Goal: Task Accomplishment & Management: Manage account settings

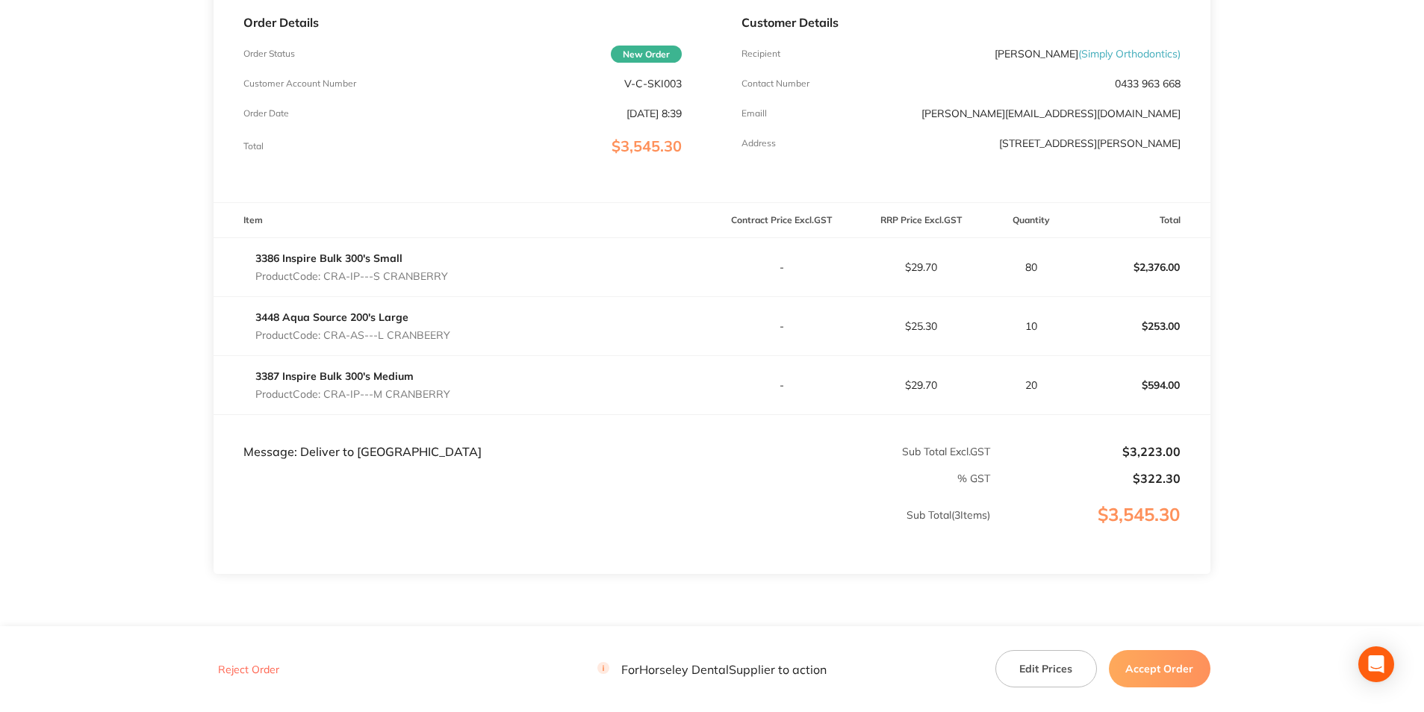
scroll to position [149, 0]
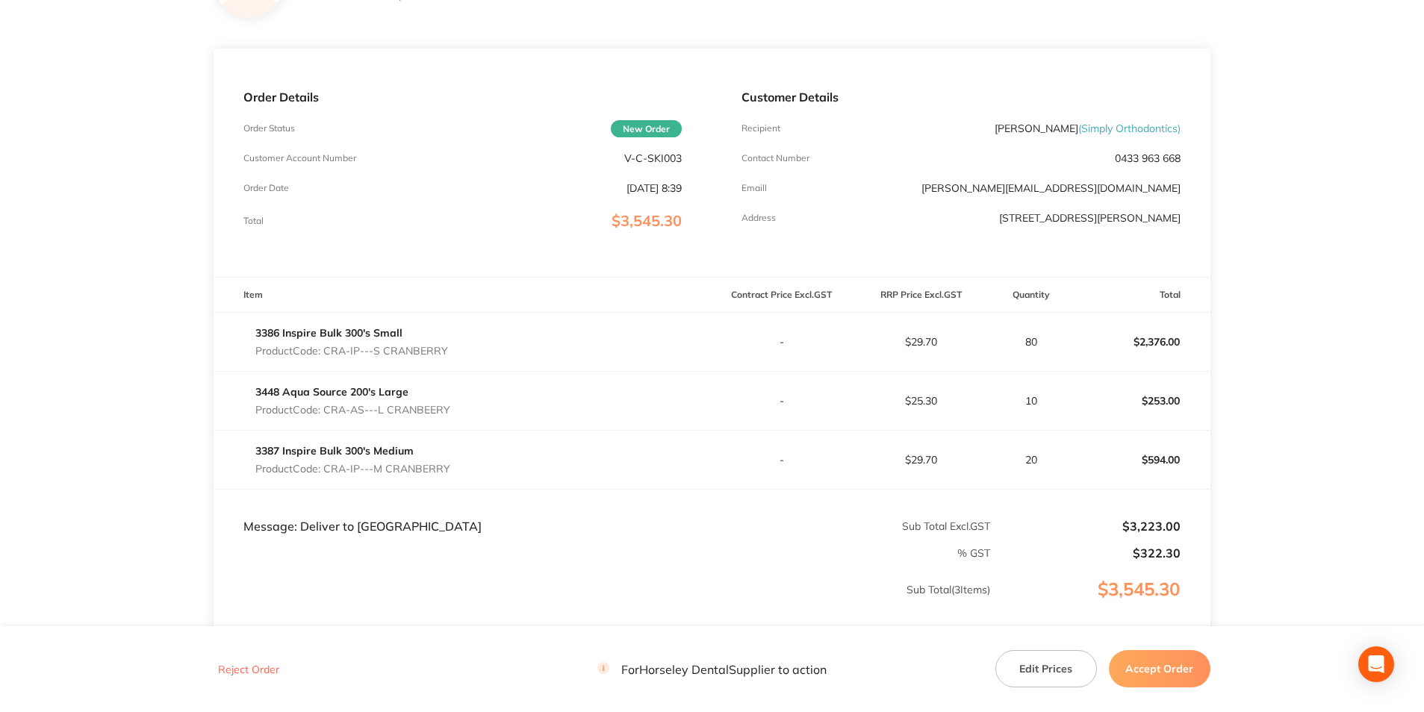
click at [1151, 670] on button "Accept Order" at bounding box center [1160, 668] width 102 height 37
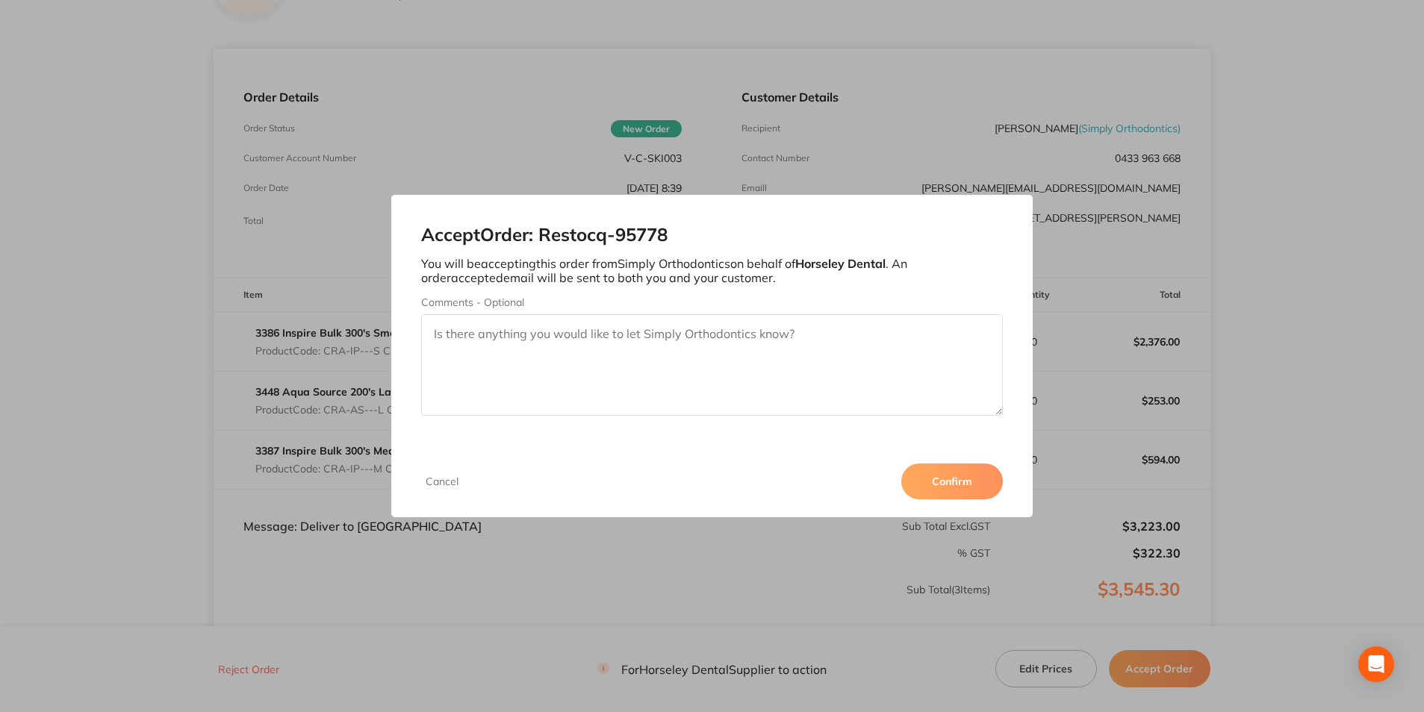
click at [941, 487] on button "Confirm" at bounding box center [952, 482] width 102 height 36
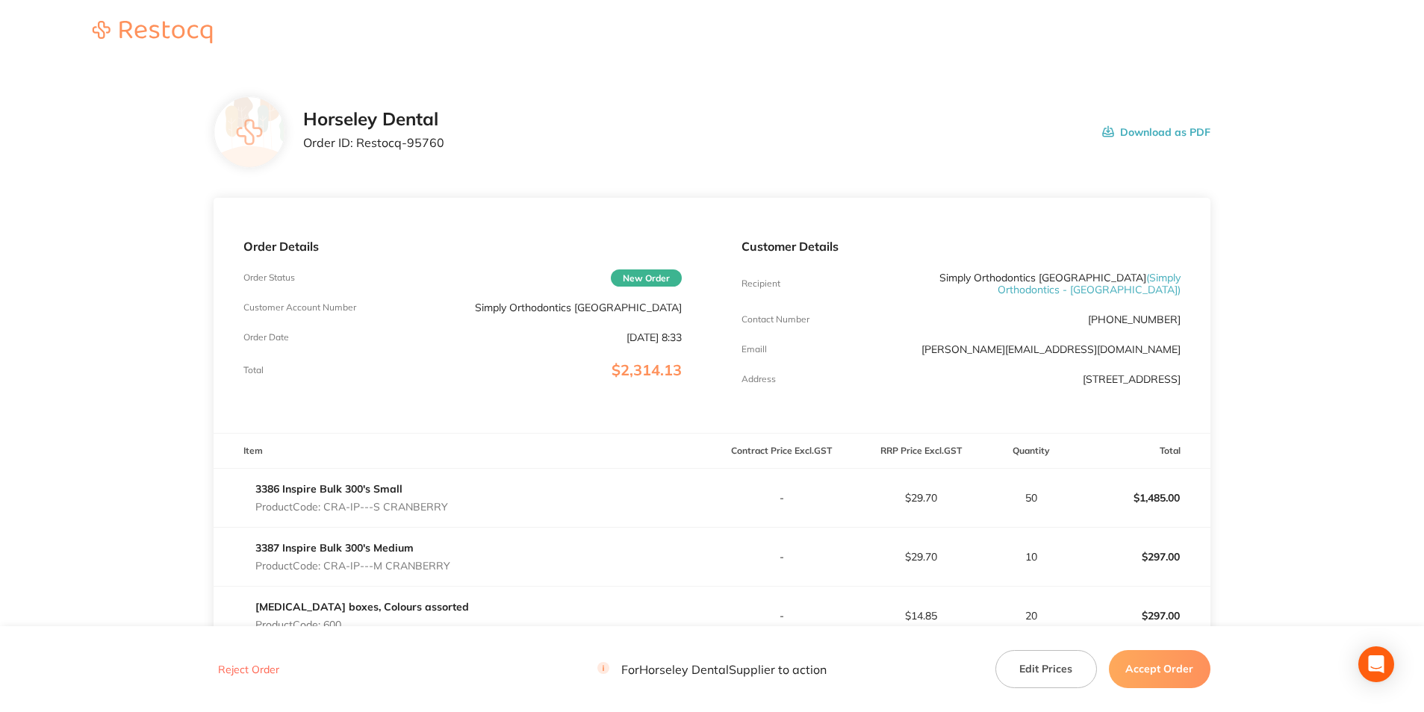
click at [1175, 663] on button "Accept Order" at bounding box center [1160, 668] width 102 height 37
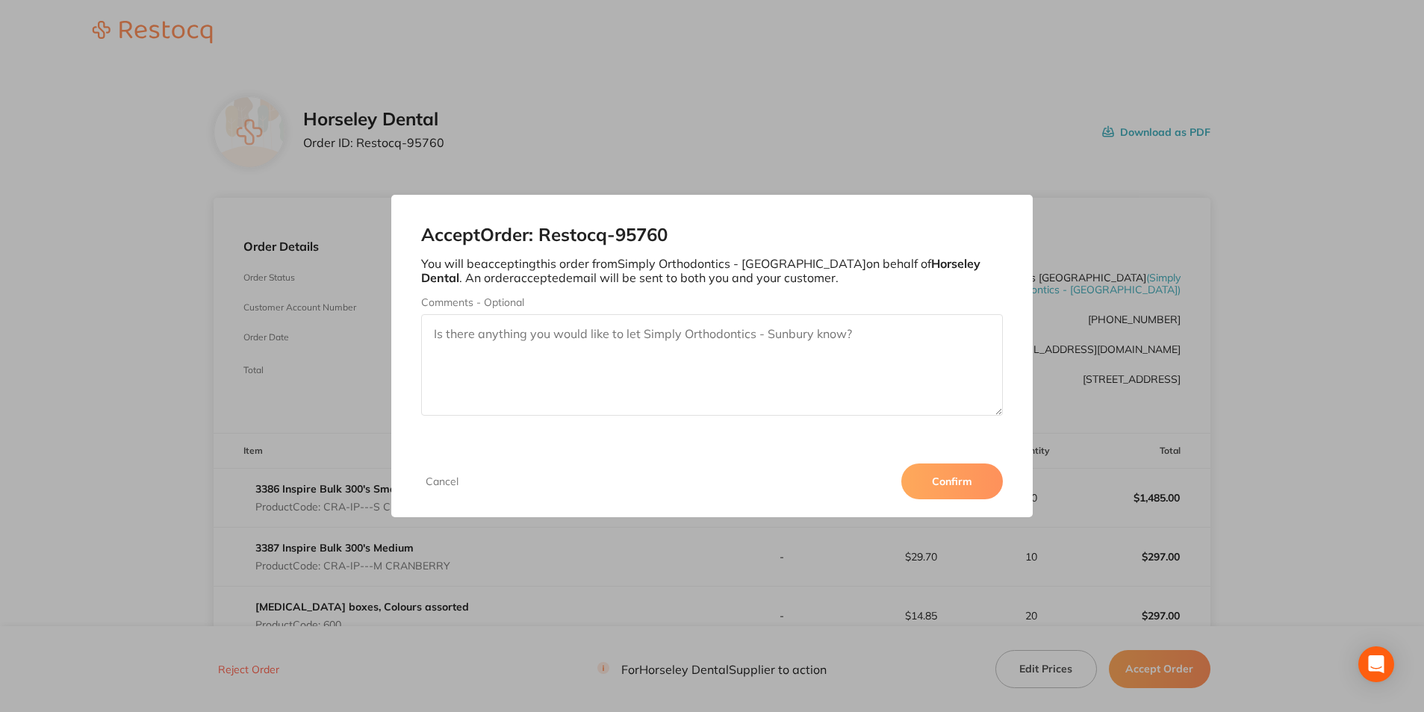
click at [961, 479] on button "Confirm" at bounding box center [952, 482] width 102 height 36
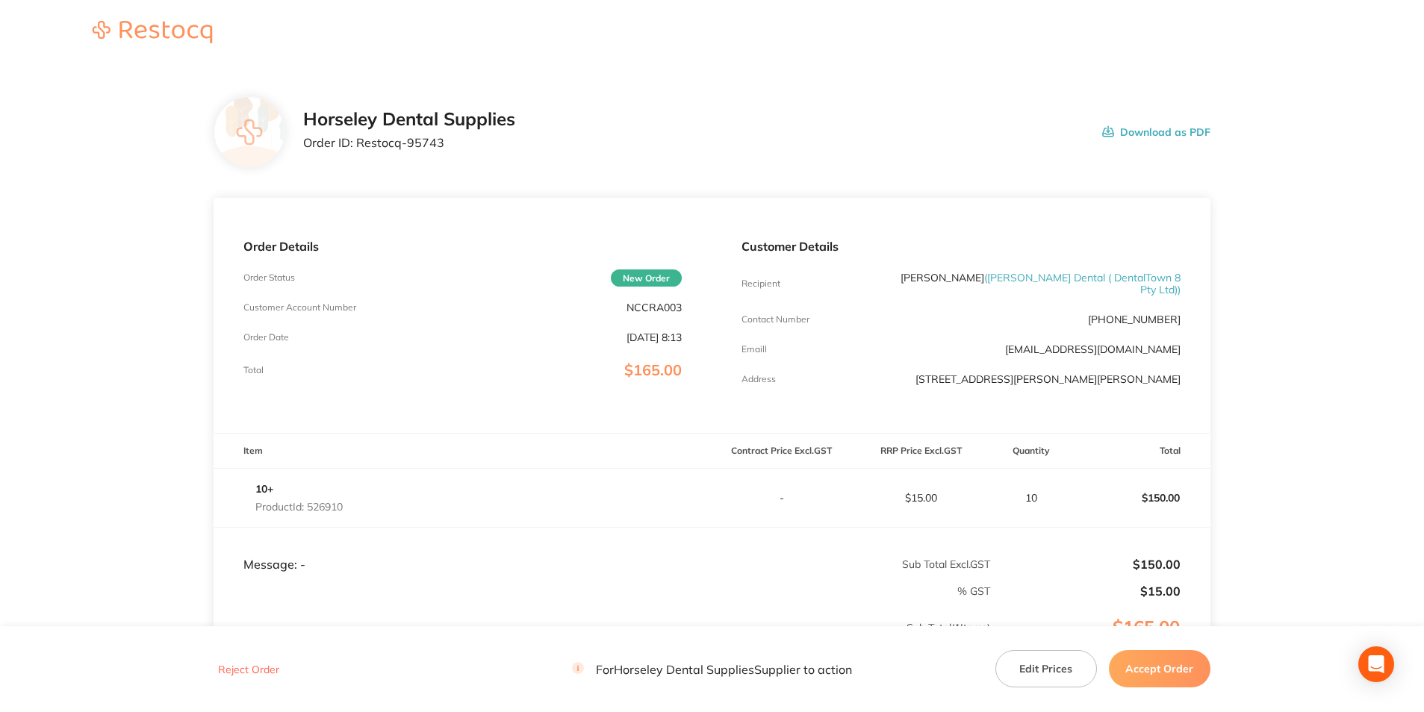
click at [1164, 662] on button "Accept Order" at bounding box center [1160, 668] width 102 height 37
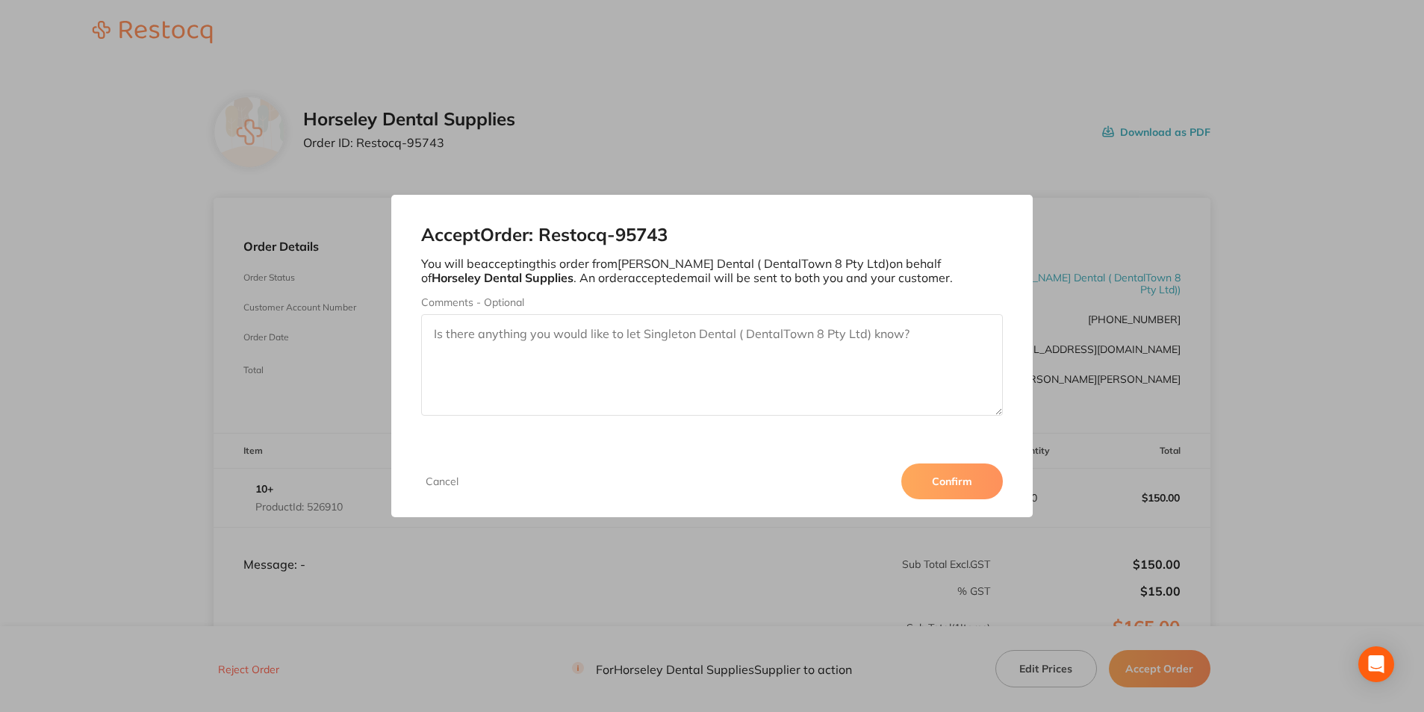
click at [963, 481] on button "Confirm" at bounding box center [952, 482] width 102 height 36
